Goal: Information Seeking & Learning: Learn about a topic

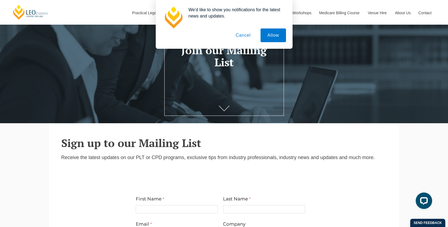
scroll to position [55, 0]
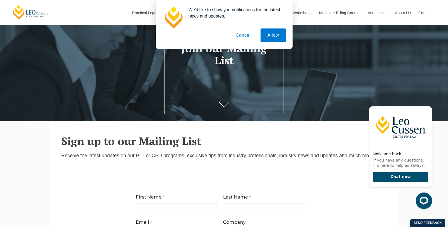
click at [240, 36] on button "Cancel" at bounding box center [243, 35] width 29 height 14
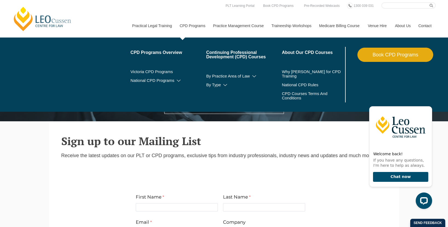
click at [196, 27] on link "CPD Programs" at bounding box center [191, 26] width 33 height 24
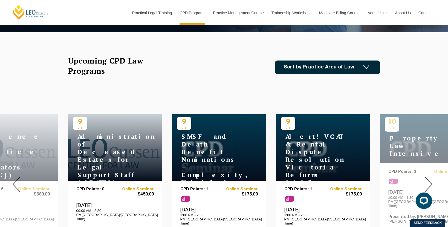
click at [356, 65] on link "Sort by Practice Area of Law" at bounding box center [327, 66] width 105 height 13
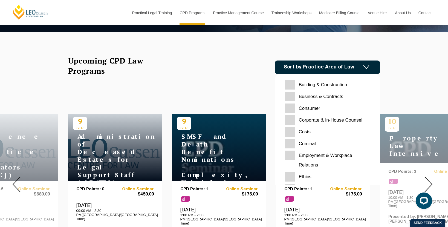
click at [231, 75] on div "Upcoming CPD Law Programs Sort by Practice Area of Law Building & Construction …" at bounding box center [224, 67] width 312 height 23
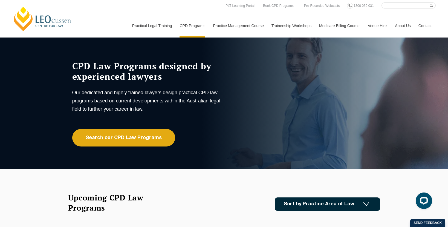
click at [409, 7] on input "Search here" at bounding box center [408, 5] width 54 height 6
type input "First Nation"
click at [429, 2] on button "submit" at bounding box center [432, 5] width 6 height 6
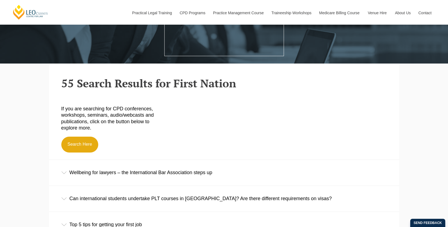
scroll to position [137, 0]
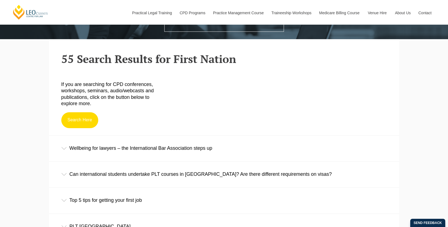
click at [90, 124] on link "Search Here" at bounding box center [79, 120] width 37 height 16
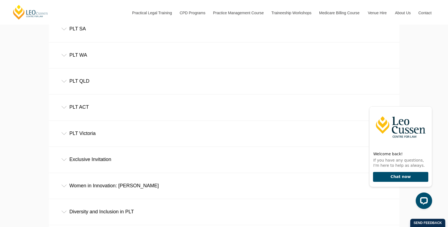
scroll to position [492, 0]
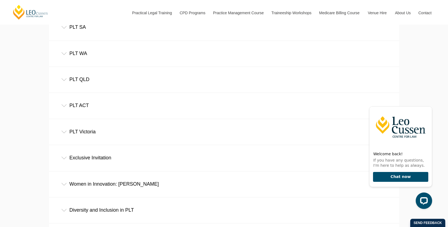
click at [65, 129] on div "PLT Victoria" at bounding box center [224, 131] width 350 height 25
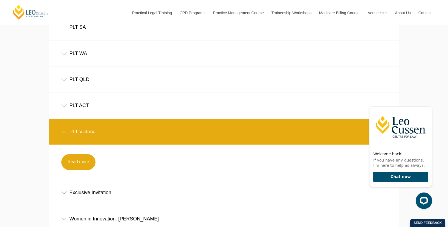
click at [64, 129] on div "PLT Victoria" at bounding box center [224, 131] width 350 height 25
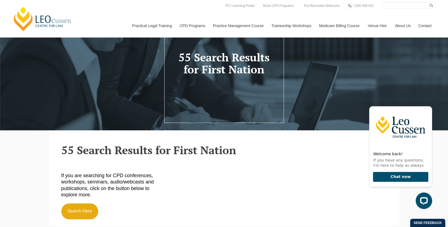
scroll to position [0, 0]
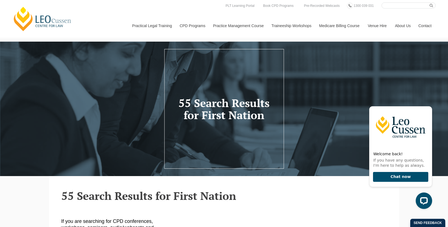
click at [411, 6] on input "Search here" at bounding box center [408, 5] width 54 height 6
type input "Mining Law CPD"
click at [429, 2] on button "submit" at bounding box center [432, 5] width 6 height 6
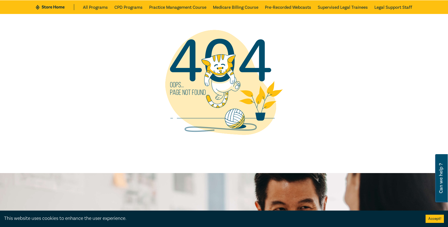
scroll to position [27, 0]
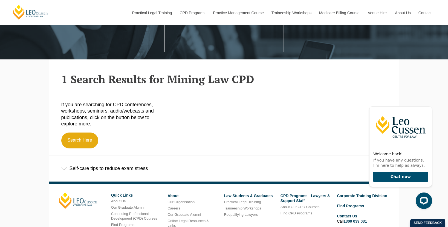
scroll to position [164, 0]
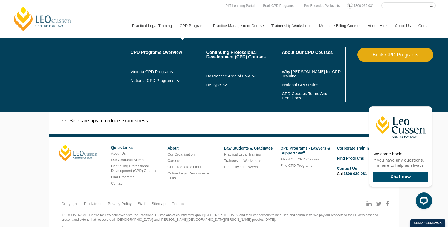
click at [196, 15] on link "CPD Programs" at bounding box center [191, 26] width 33 height 24
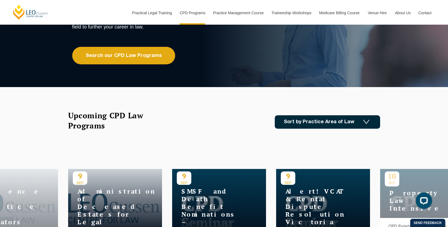
click at [367, 122] on img at bounding box center [366, 122] width 6 height 5
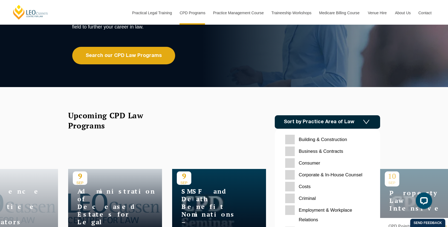
click at [367, 122] on img at bounding box center [366, 122] width 6 height 5
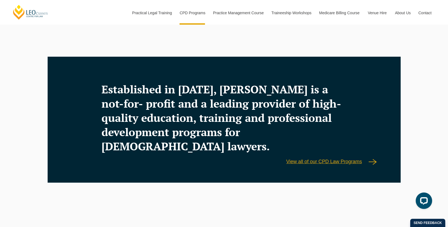
scroll to position [875, 0]
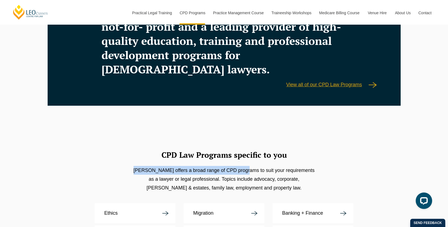
drag, startPoint x: 134, startPoint y: 138, endPoint x: 247, endPoint y: 139, distance: 113.2
click at [247, 166] on p "[PERSON_NAME] offers a broad range of CPD programs to suit your requirements as…" at bounding box center [223, 179] width 187 height 26
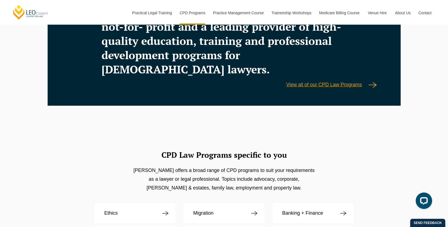
drag, startPoint x: 247, startPoint y: 139, endPoint x: 224, endPoint y: 149, distance: 25.0
click at [224, 166] on p "[PERSON_NAME] offers a broad range of CPD programs to suit your requirements as…" at bounding box center [223, 179] width 187 height 26
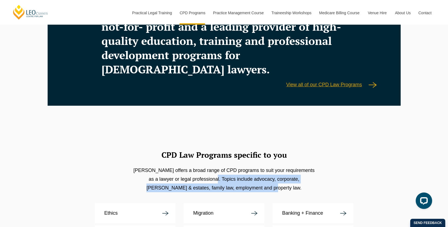
drag, startPoint x: 199, startPoint y: 147, endPoint x: 279, endPoint y: 155, distance: 80.2
click at [279, 166] on p "[PERSON_NAME] offers a broad range of CPD programs to suit your requirements as…" at bounding box center [223, 179] width 187 height 26
copy p "Topics include advocacy, corporate, [PERSON_NAME] & estates, family law, employ…"
